Goal: Task Accomplishment & Management: Manage account settings

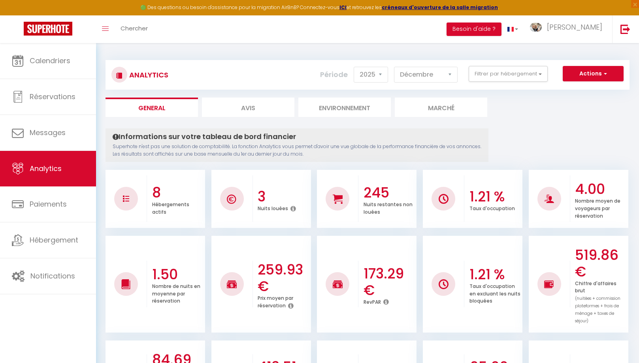
select select "2025"
select select "12"
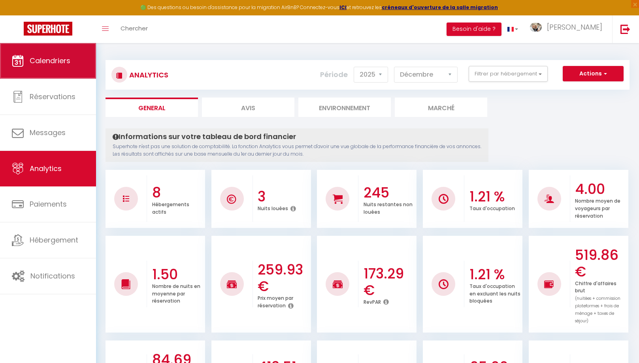
click at [52, 60] on span "Calendriers" at bounding box center [50, 61] width 41 height 10
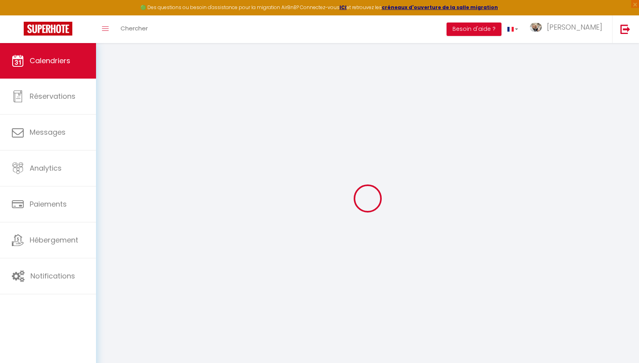
select select
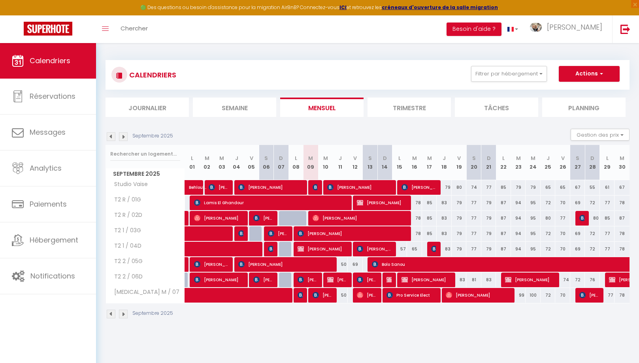
click at [327, 293] on span "[PERSON_NAME]" at bounding box center [322, 295] width 20 height 15
select select "OK"
select select "0"
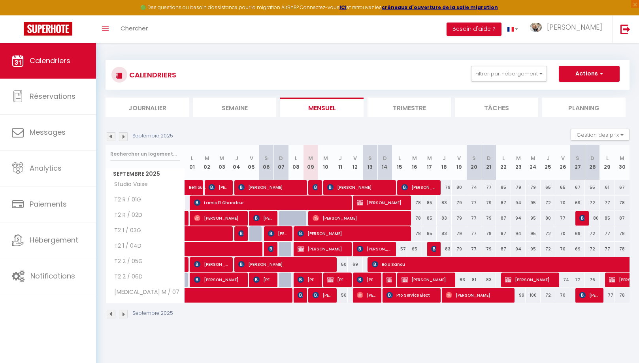
select select "1"
select select
